Goal: Task Accomplishment & Management: Manage account settings

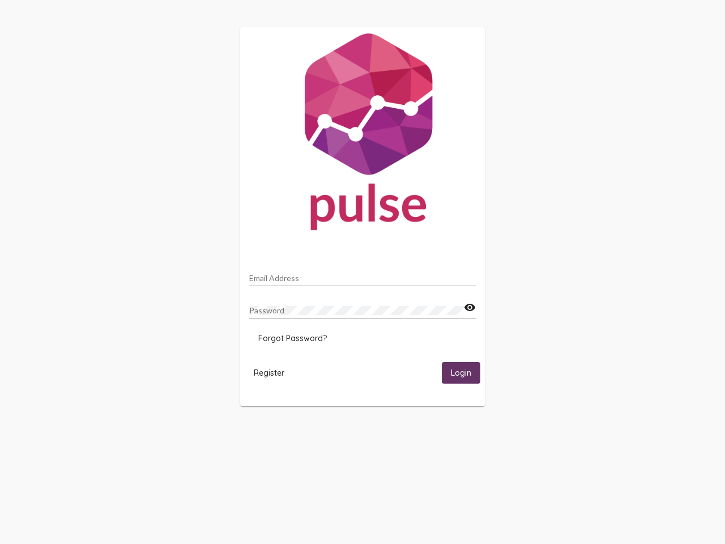
click at [362, 275] on input "Email Address" at bounding box center [362, 277] width 226 height 9
click at [469, 307] on mat-icon "visibility" at bounding box center [470, 308] width 12 height 14
click at [292, 338] on span "Forgot Password?" at bounding box center [292, 338] width 69 height 10
click at [269, 372] on span "Register" at bounding box center [269, 372] width 31 height 10
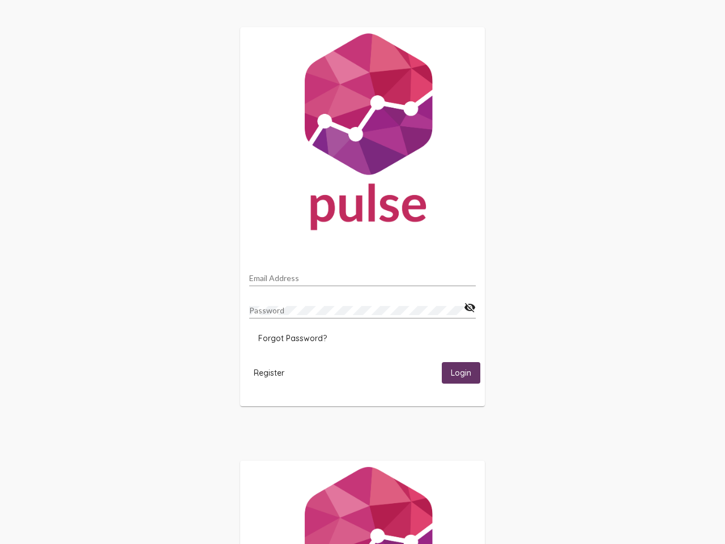
click at [461, 372] on span "Login" at bounding box center [461, 373] width 20 height 10
